Goal: Information Seeking & Learning: Learn about a topic

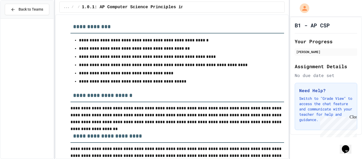
scroll to position [193, 0]
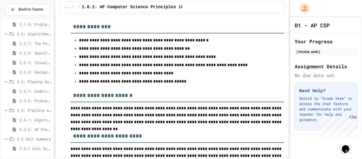
click at [31, 132] on span "2.4.2: AP Practice Questions" at bounding box center [36, 129] width 32 height 6
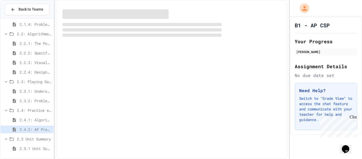
scroll to position [189, 0]
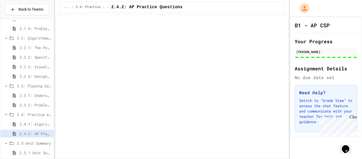
click at [39, 123] on span "2.4.1: Algorithm Practice Exercises" at bounding box center [36, 124] width 32 height 6
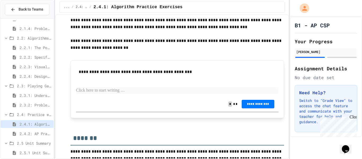
scroll to position [783, 0]
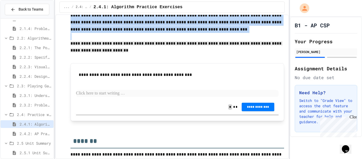
drag, startPoint x: 70, startPoint y: 52, endPoint x: 103, endPoint y: 125, distance: 79.4
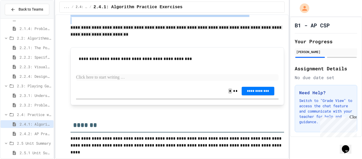
scroll to position [872, 0]
click at [128, 78] on p at bounding box center [177, 77] width 203 height 7
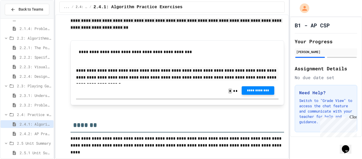
click at [268, 92] on span "**********" at bounding box center [258, 90] width 24 height 4
